Goal: Contribute content: Contribute content

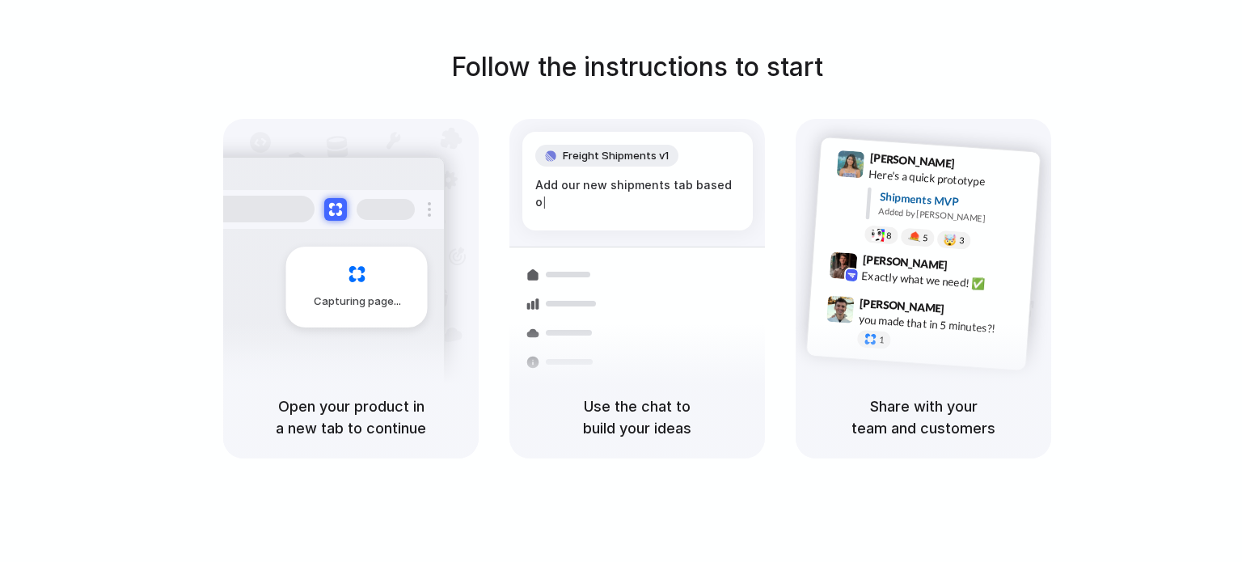
click at [255, 212] on div at bounding box center [257, 209] width 113 height 27
click at [585, 196] on div "Freight Shipments v1 Add o |" at bounding box center [637, 181] width 230 height 99
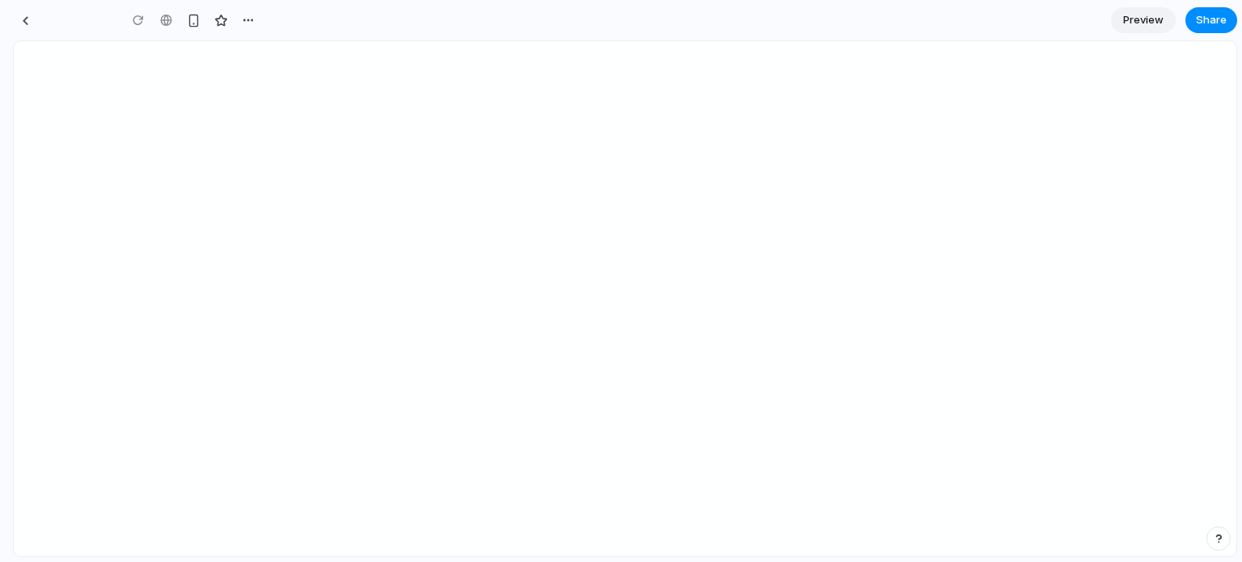
type input "**********"
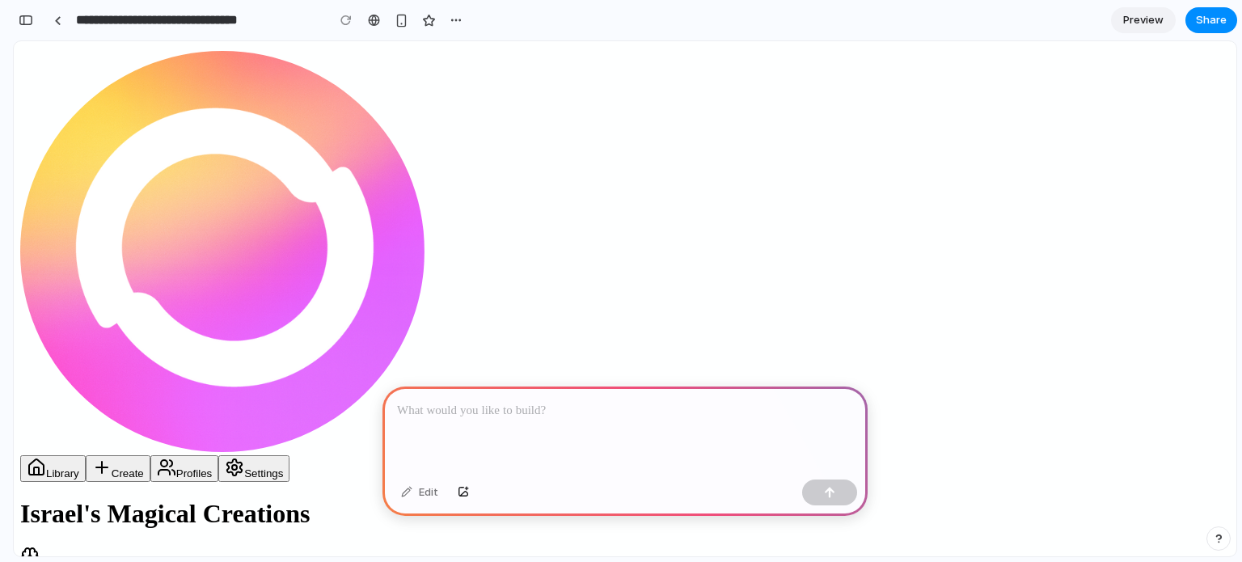
click at [440, 401] on p at bounding box center [625, 410] width 456 height 19
click at [533, 432] on div at bounding box center [624, 429] width 485 height 86
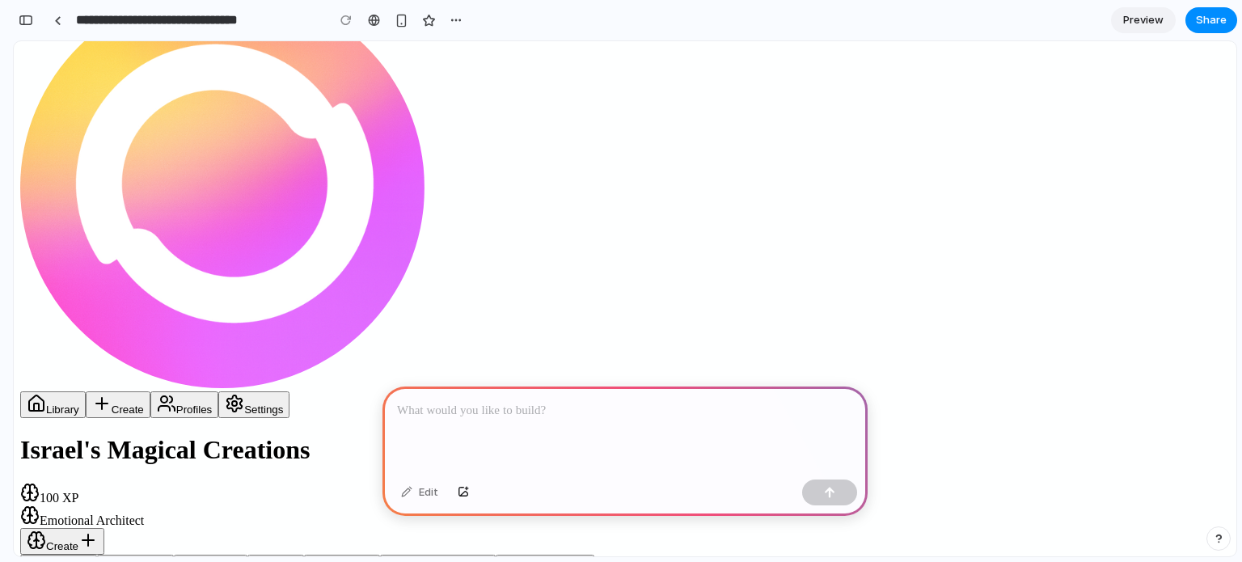
scroll to position [81, 0]
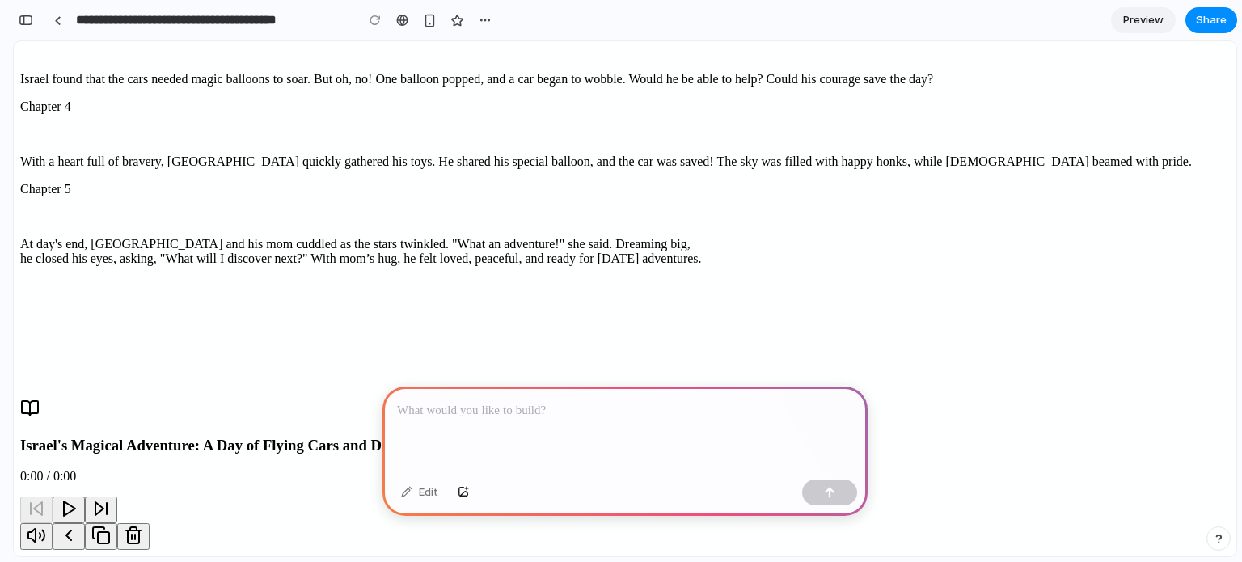
scroll to position [1051, 0]
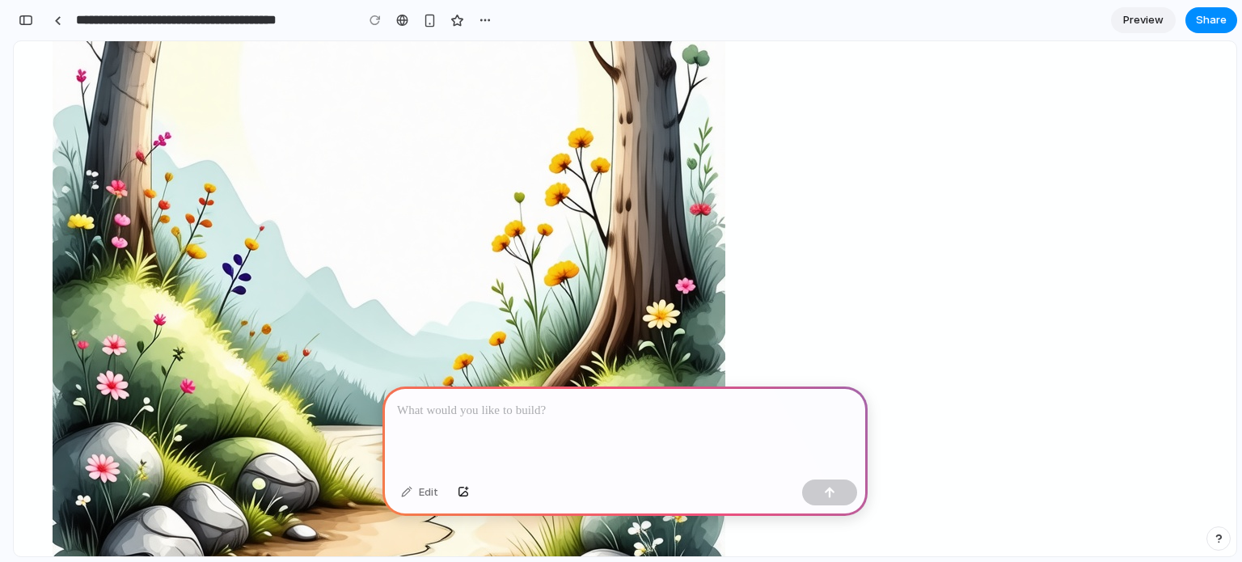
click at [592, 424] on div at bounding box center [624, 429] width 485 height 86
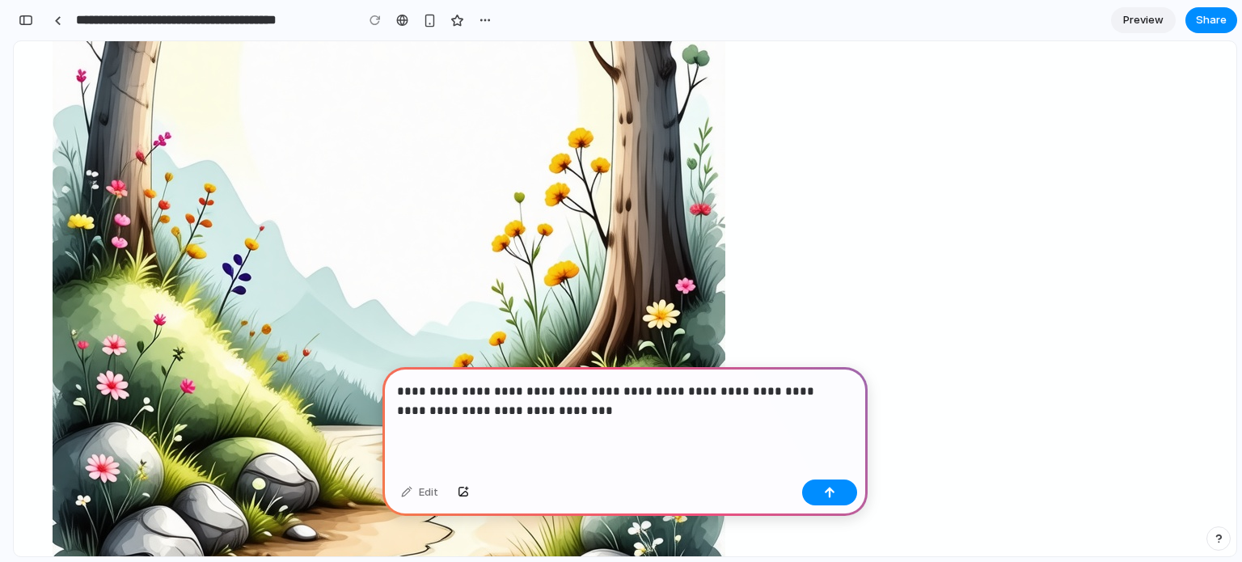
click at [760, 382] on p "**********" at bounding box center [621, 401] width 449 height 39
click at [498, 402] on p "**********" at bounding box center [621, 401] width 449 height 39
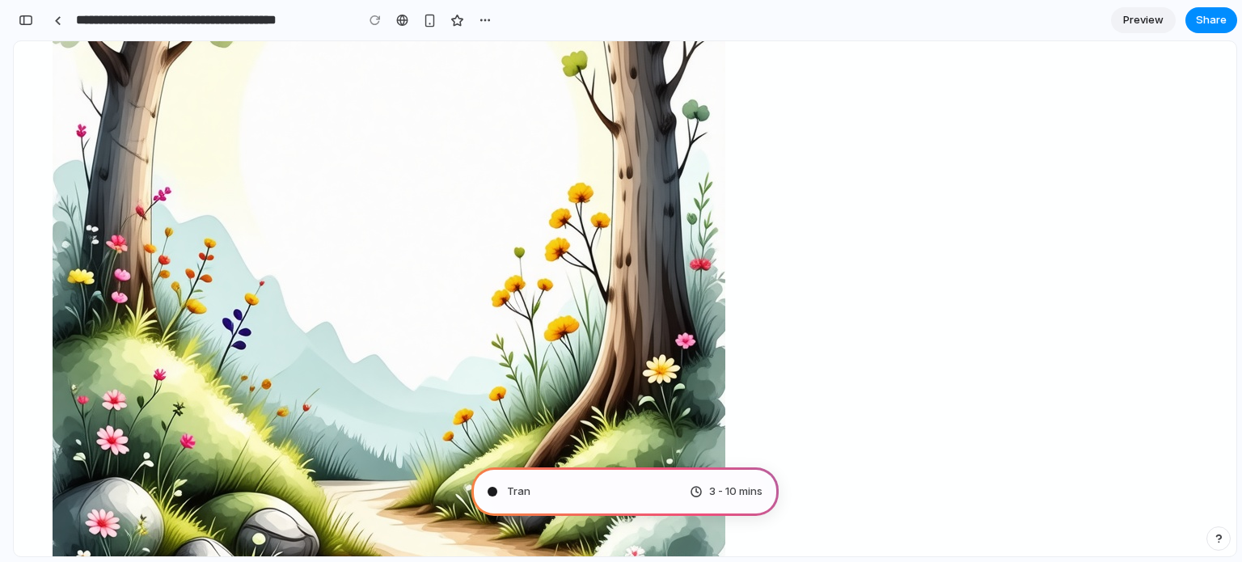
scroll to position [970, 0]
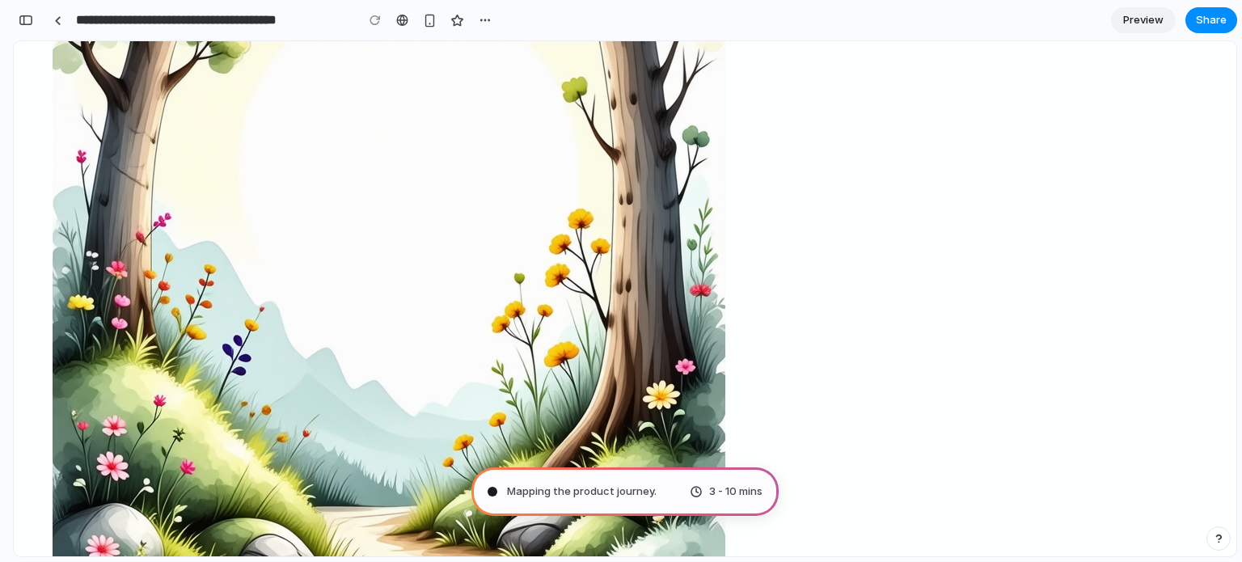
type input "**********"
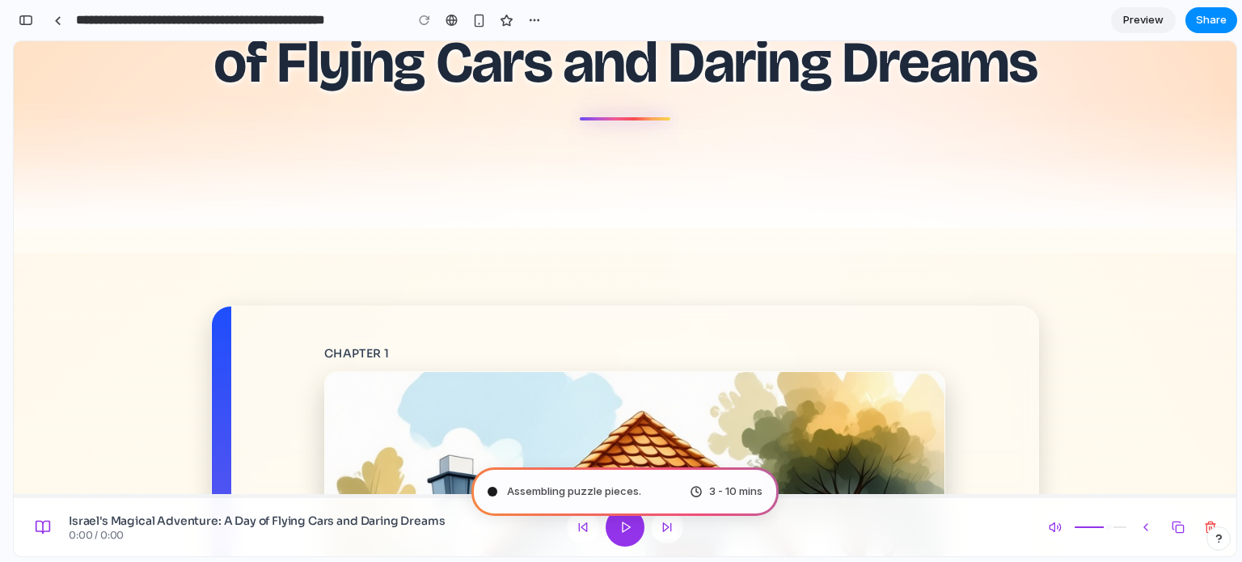
scroll to position [145, 0]
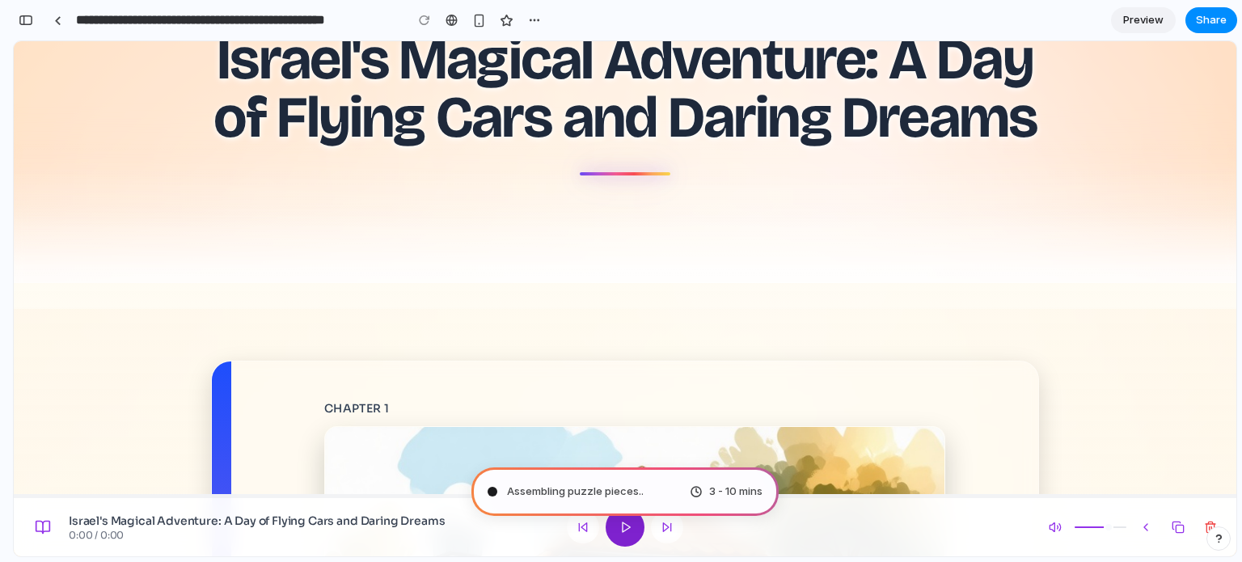
click at [615, 534] on button at bounding box center [624, 527] width 39 height 39
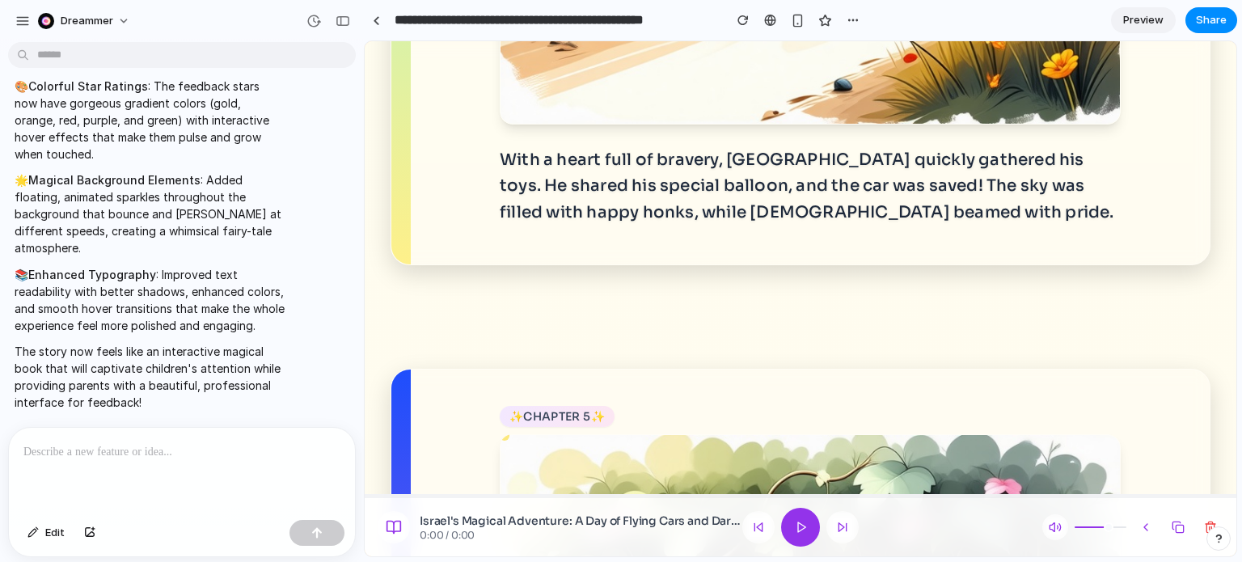
scroll to position [4284, 0]
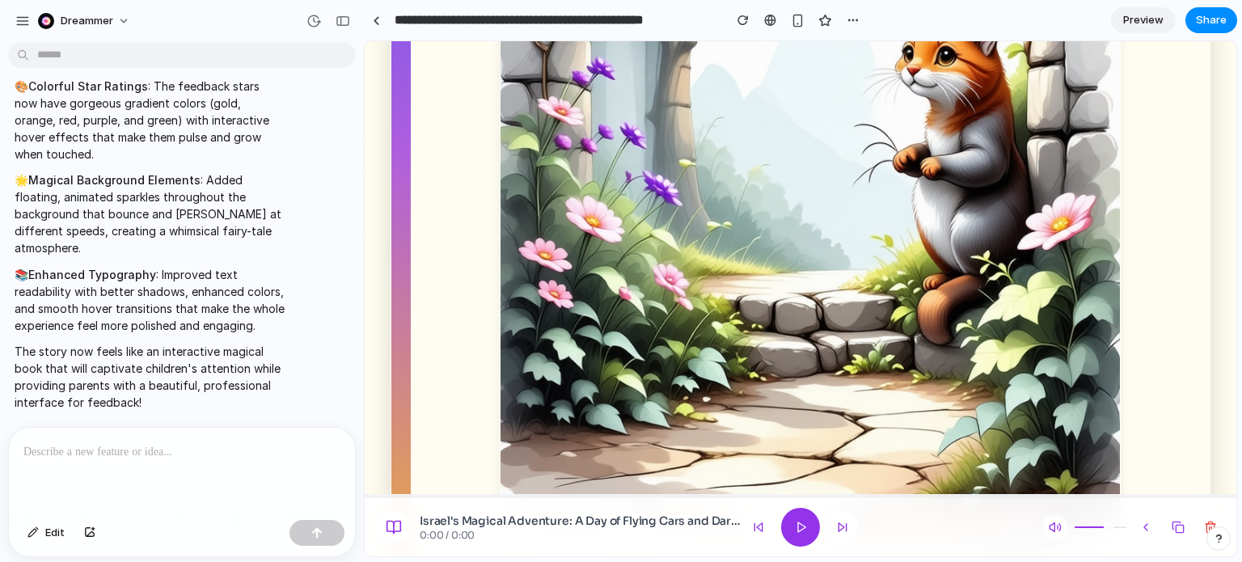
scroll to position [5092, 0]
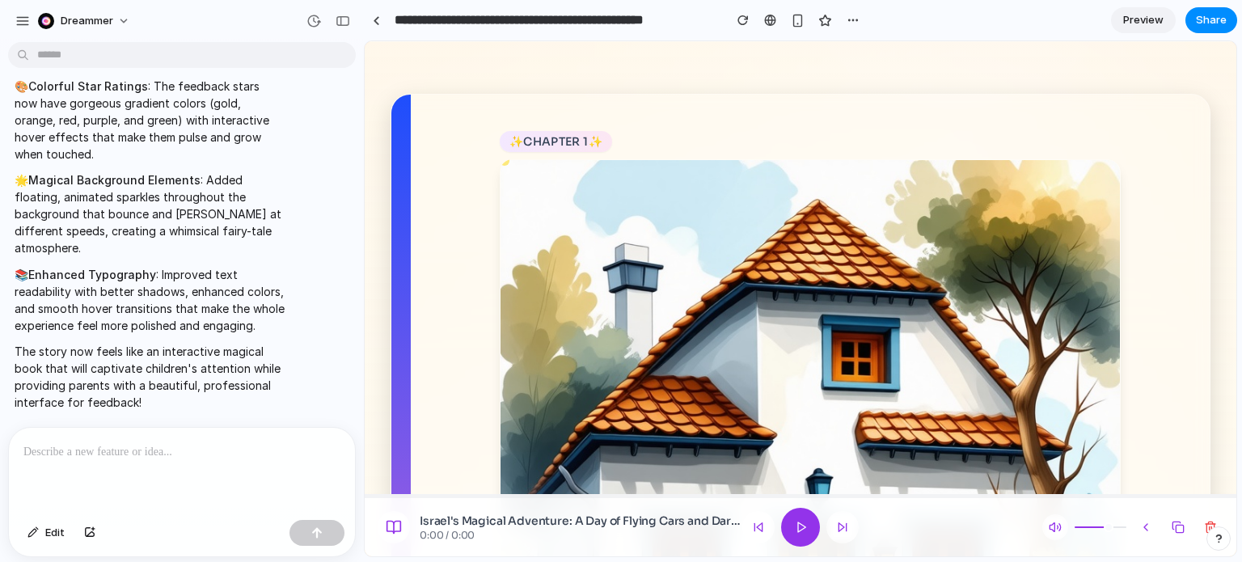
scroll to position [0, 0]
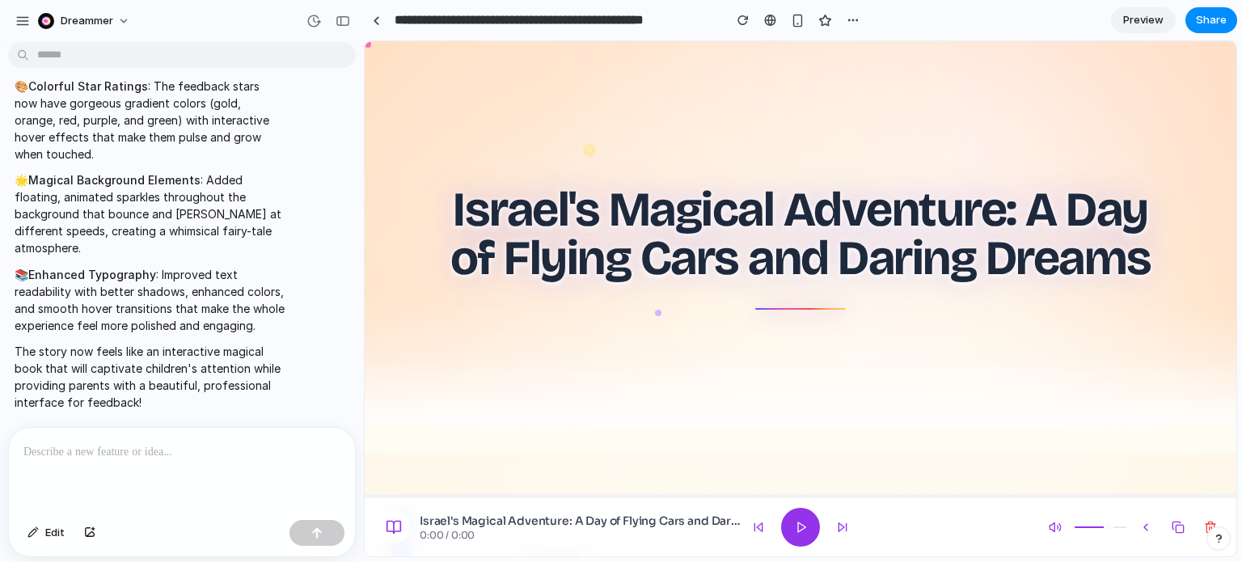
drag, startPoint x: 1229, startPoint y: 504, endPoint x: 1547, endPoint y: 78, distance: 531.9
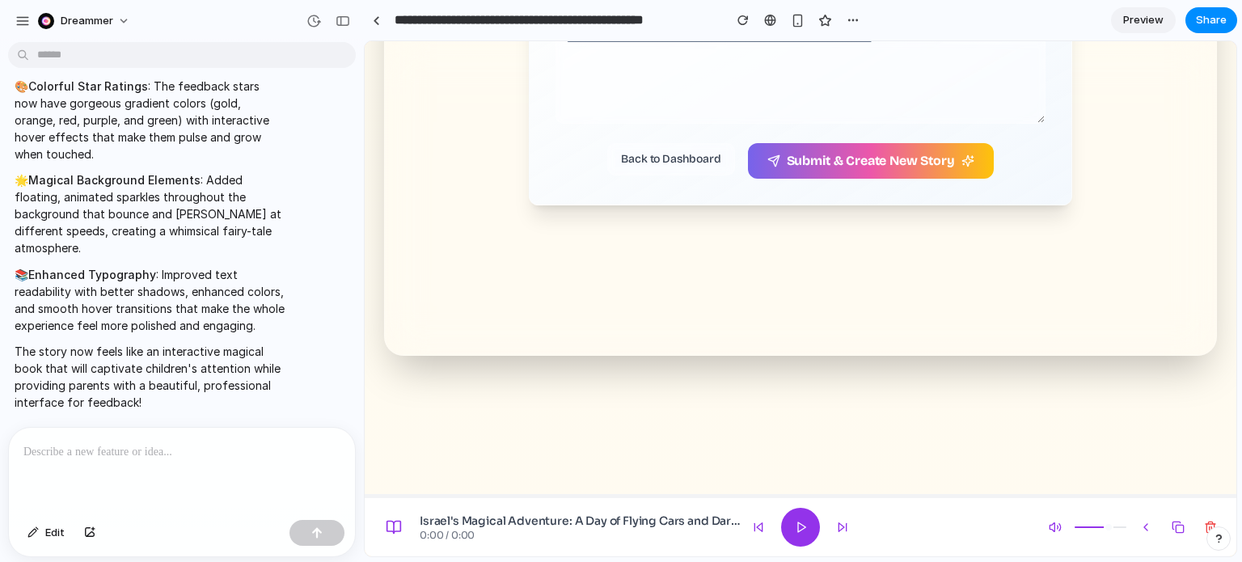
scroll to position [5981, 0]
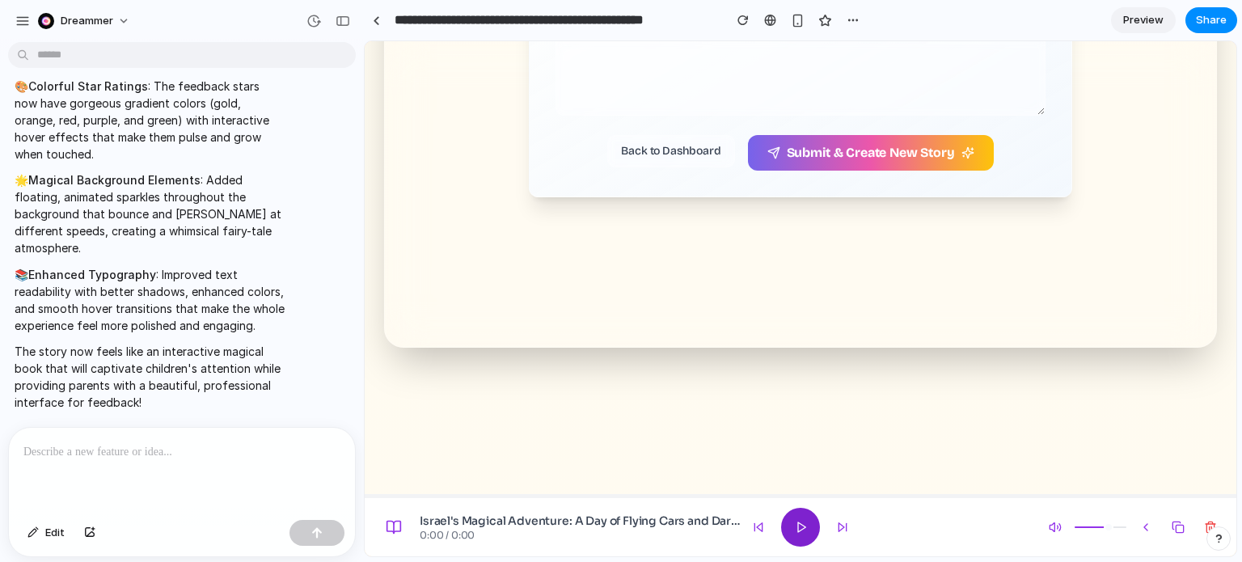
click at [789, 529] on button at bounding box center [800, 527] width 39 height 39
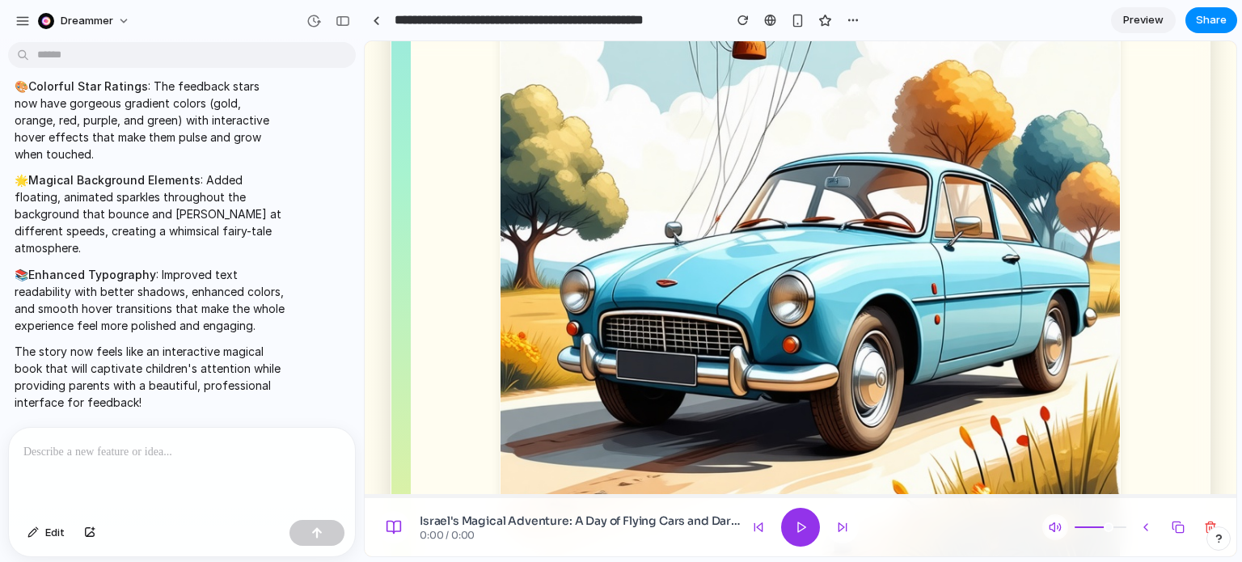
scroll to position [3634, 0]
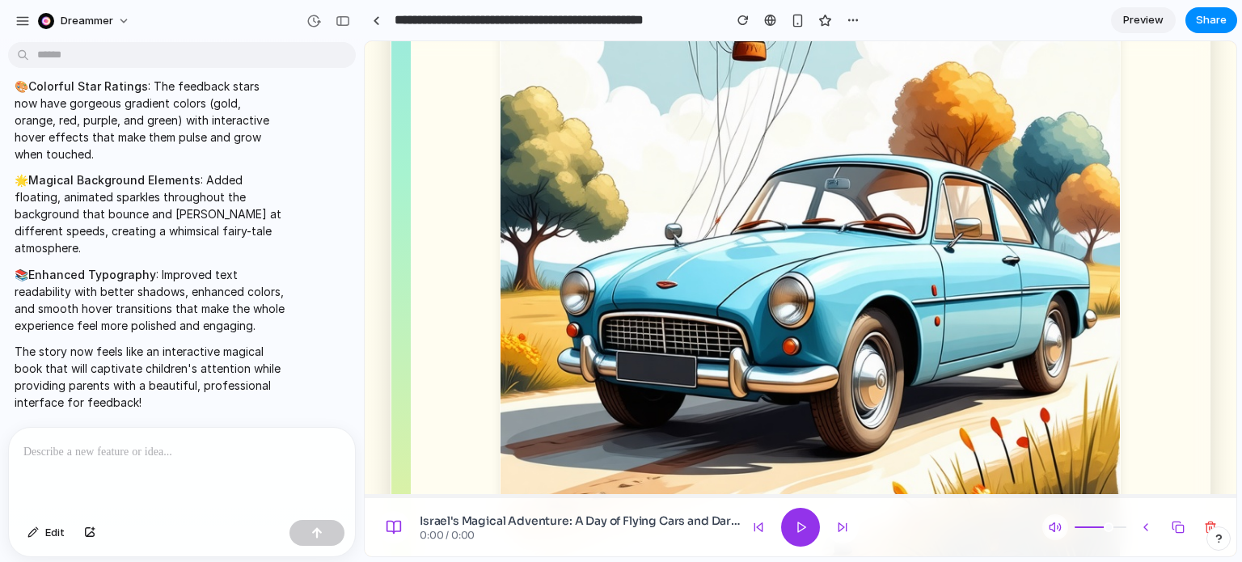
click at [133, 470] on div at bounding box center [182, 471] width 346 height 86
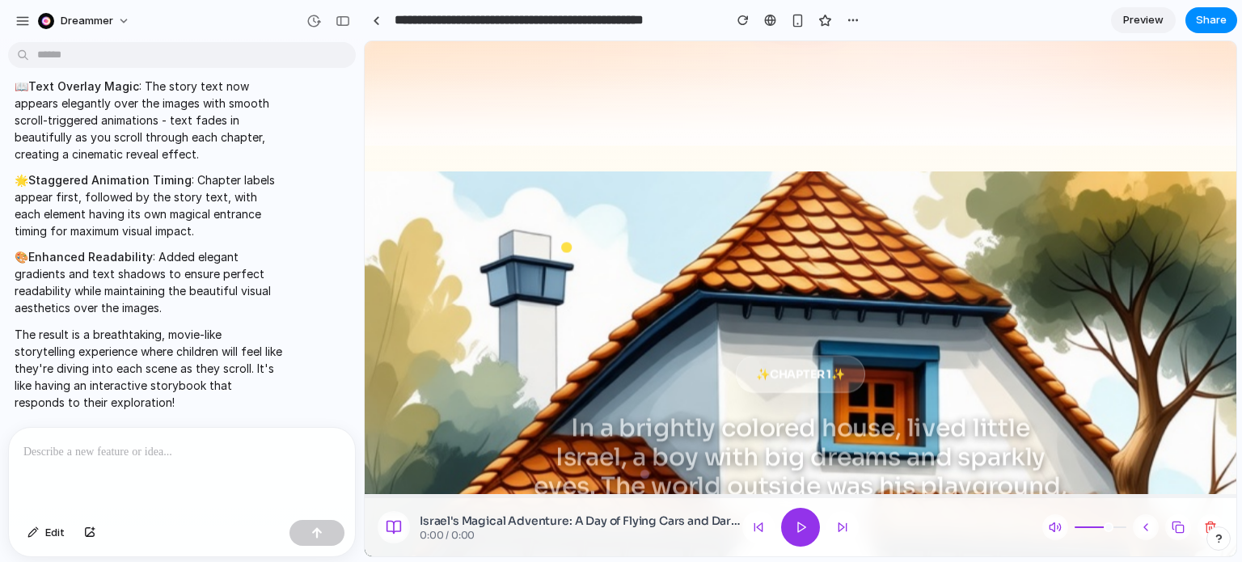
scroll to position [525, 0]
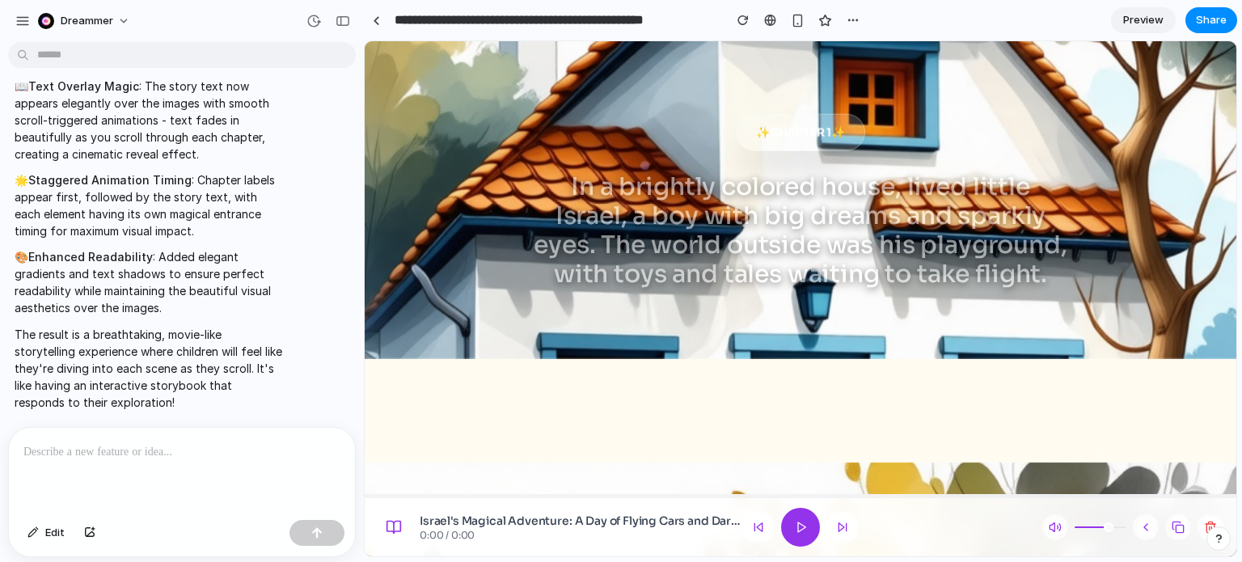
click at [249, 452] on p at bounding box center [178, 451] width 310 height 19
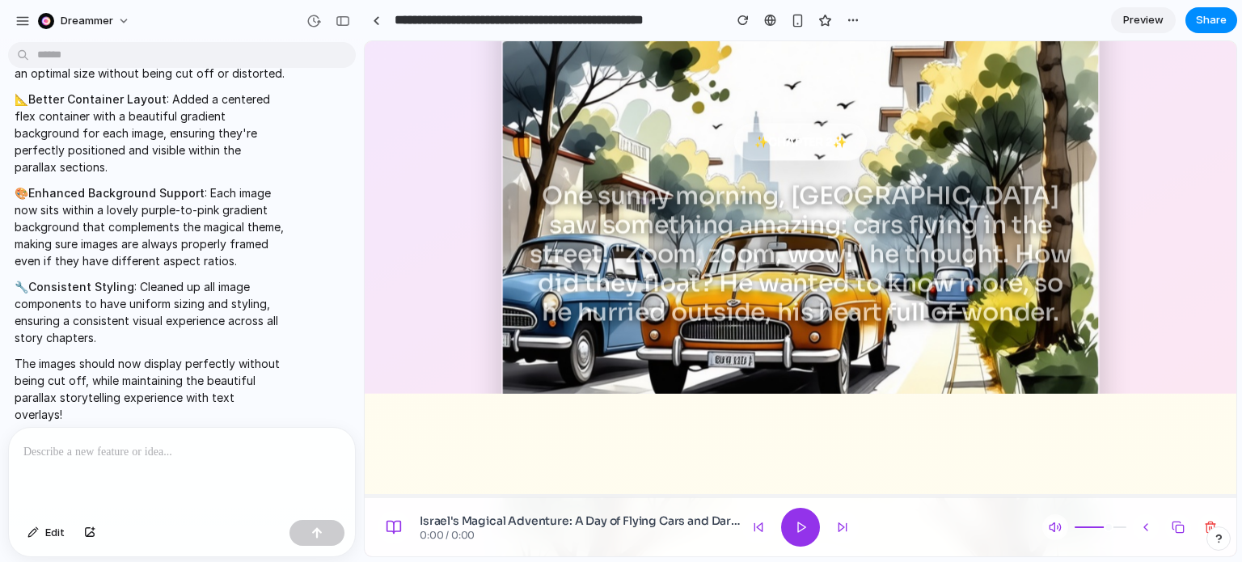
scroll to position [1014, 0]
